Goal: Task Accomplishment & Management: Use online tool/utility

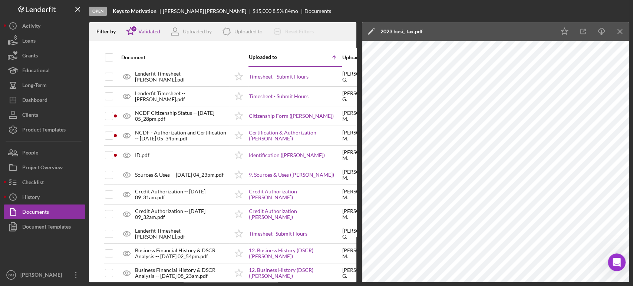
scroll to position [209, 0]
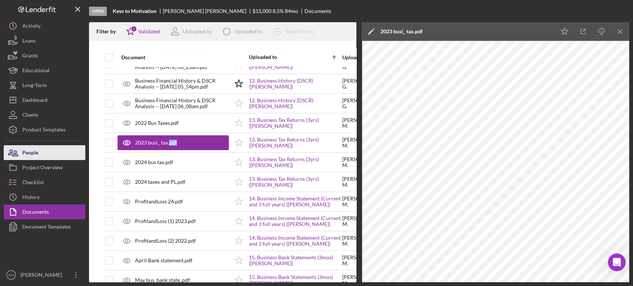
click at [40, 150] on button "People" at bounding box center [45, 152] width 82 height 15
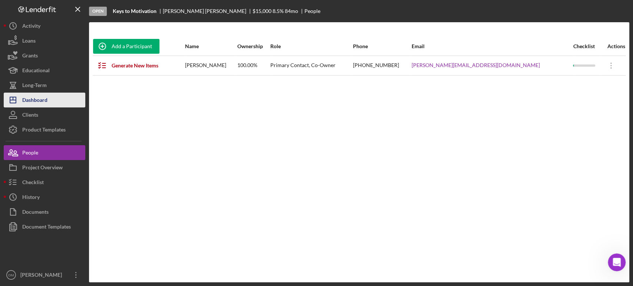
click at [43, 99] on div "Dashboard" at bounding box center [34, 101] width 25 height 17
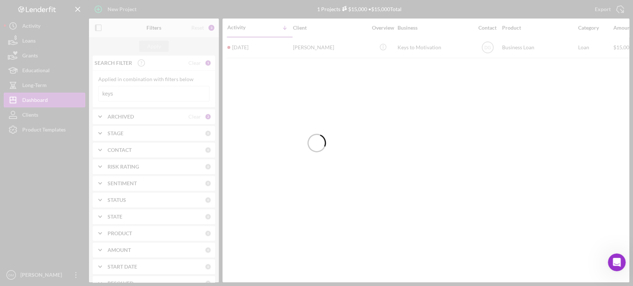
click at [129, 92] on input "keys" at bounding box center [154, 93] width 110 height 15
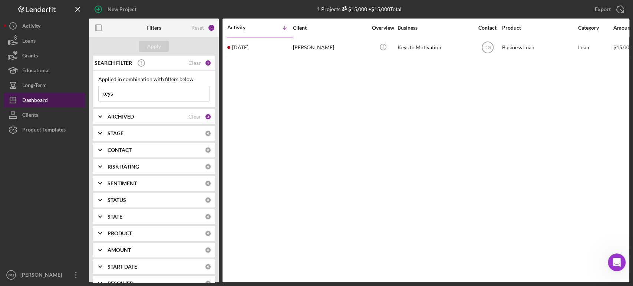
drag, startPoint x: 129, startPoint y: 92, endPoint x: 83, endPoint y: 94, distance: 46.4
click at [83, 94] on div "New Project 1 Projects $15,000 • $15,000 Total keys Export Icon/Export Filters …" at bounding box center [316, 141] width 625 height 283
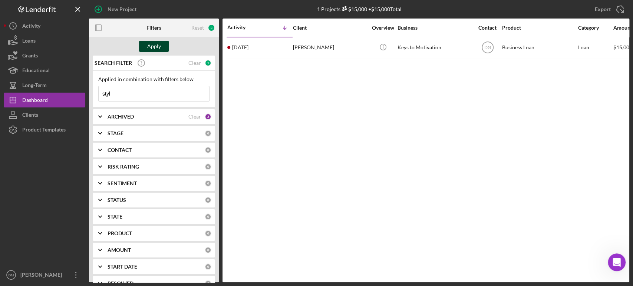
type input "styl"
click at [156, 47] on div "Apply" at bounding box center [154, 46] width 14 height 11
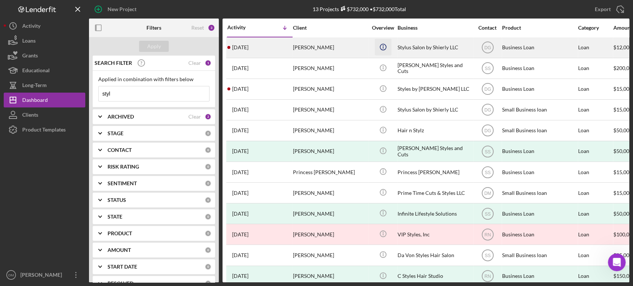
click at [377, 50] on icon "Icon/Info" at bounding box center [382, 47] width 17 height 17
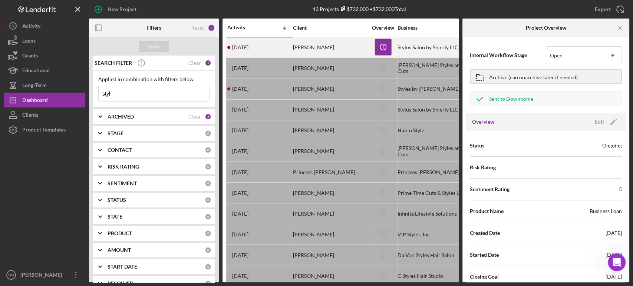
click at [341, 50] on div "[PERSON_NAME]" at bounding box center [330, 48] width 74 height 20
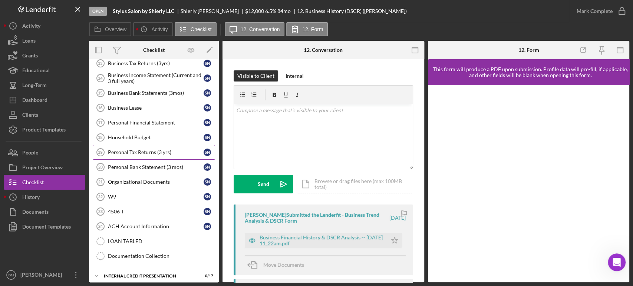
scroll to position [87, 0]
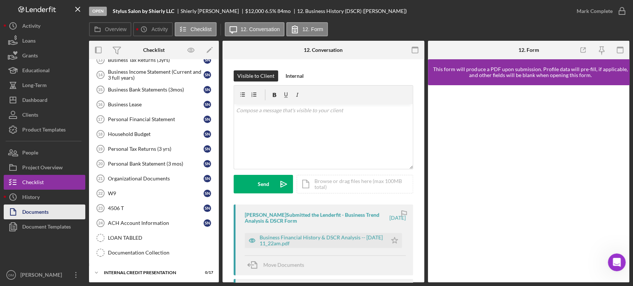
click at [45, 208] on div "Documents" at bounding box center [35, 213] width 26 height 17
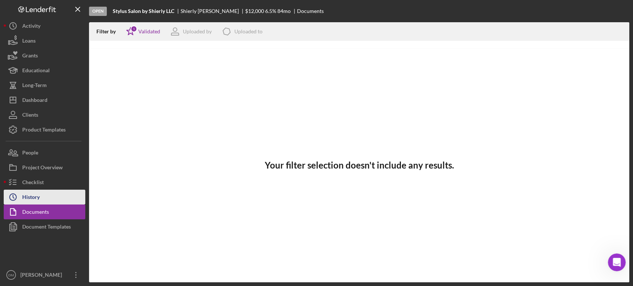
click at [35, 195] on div "History" at bounding box center [30, 198] width 17 height 17
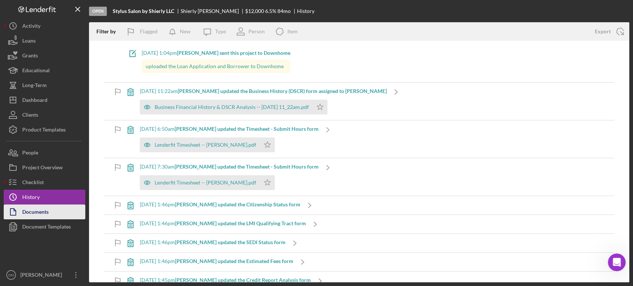
click at [43, 210] on div "Documents" at bounding box center [35, 213] width 26 height 17
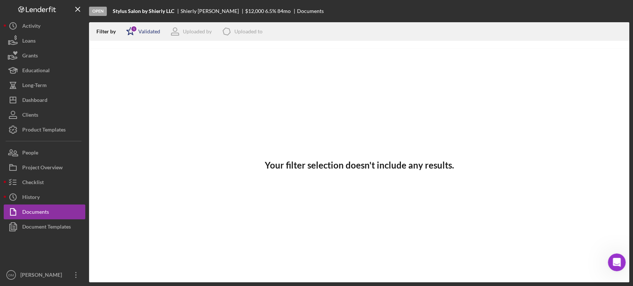
click at [155, 35] on div "Icon/Star 1 Validated" at bounding box center [140, 31] width 39 height 19
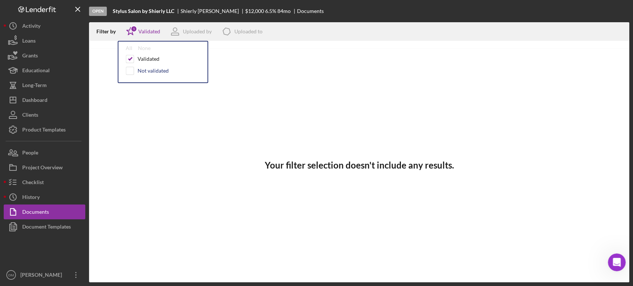
click at [141, 70] on div "Not validated" at bounding box center [153, 71] width 31 height 6
checkbox input "true"
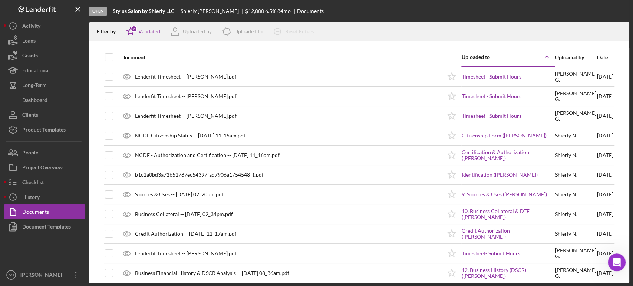
click at [360, 53] on div "Document" at bounding box center [281, 58] width 320 height 18
click at [140, 33] on div "Validated" at bounding box center [149, 32] width 22 height 6
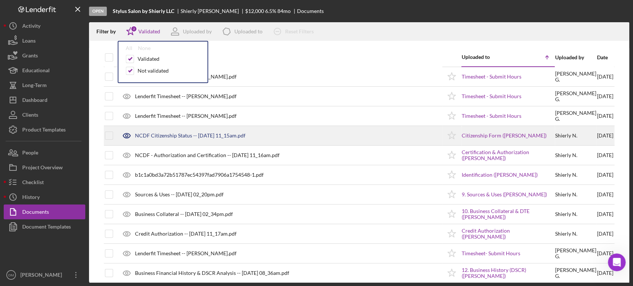
click at [184, 134] on div "NCDF Citizenship Status -- [DATE] 11_15am.pdf" at bounding box center [190, 136] width 110 height 6
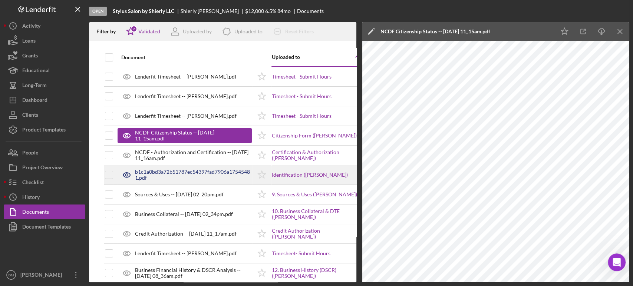
click at [191, 176] on div "b1c1a0bd3a72b51787ec54397fad7906a1754548-1.pdf" at bounding box center [193, 175] width 117 height 12
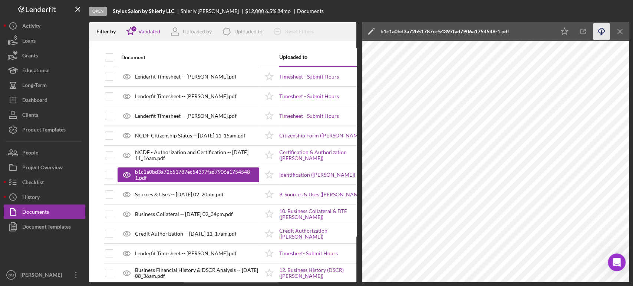
click at [605, 30] on icon "Icon/Download" at bounding box center [601, 31] width 17 height 17
